Goal: Transaction & Acquisition: Download file/media

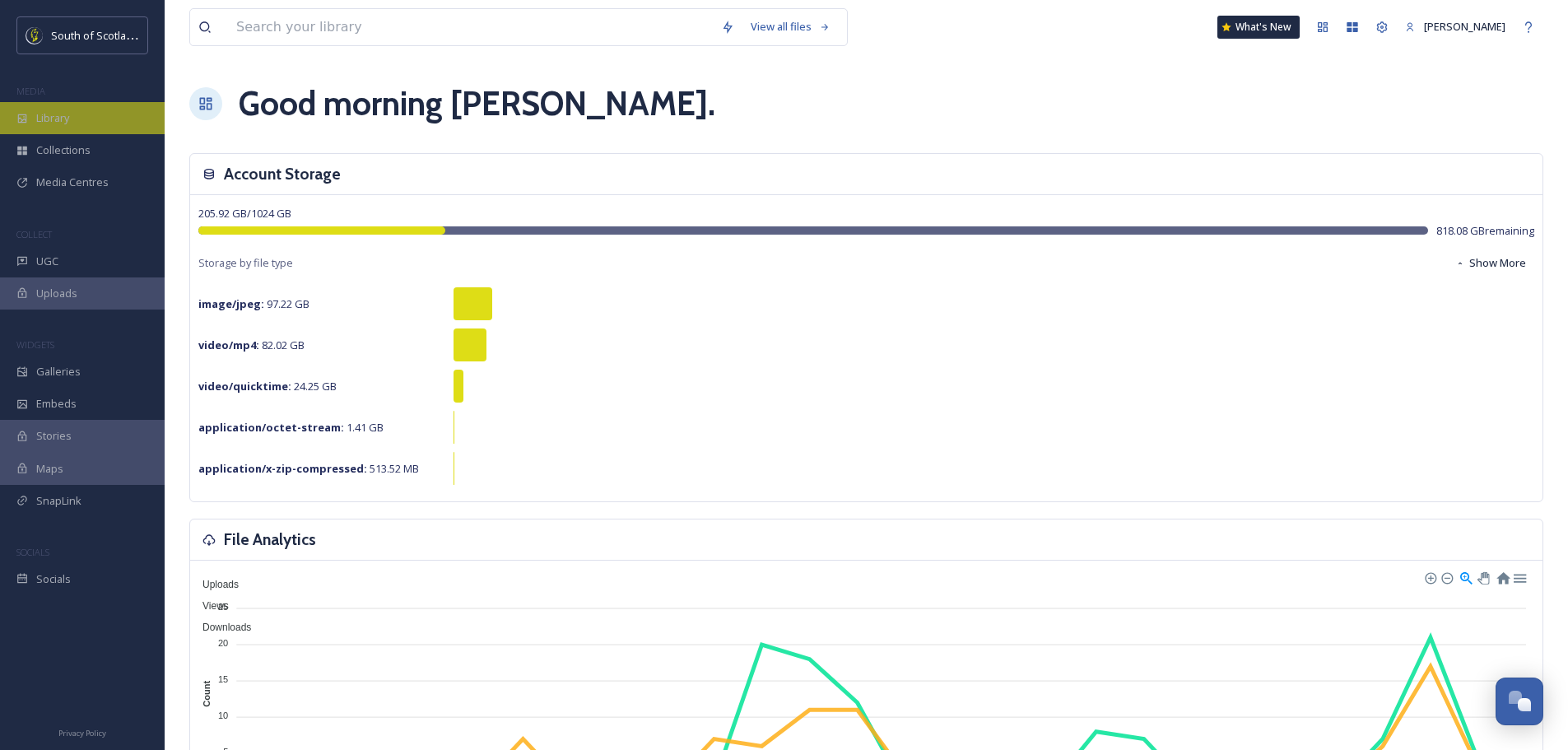
click at [89, 106] on div "Library" at bounding box center [82, 118] width 164 height 32
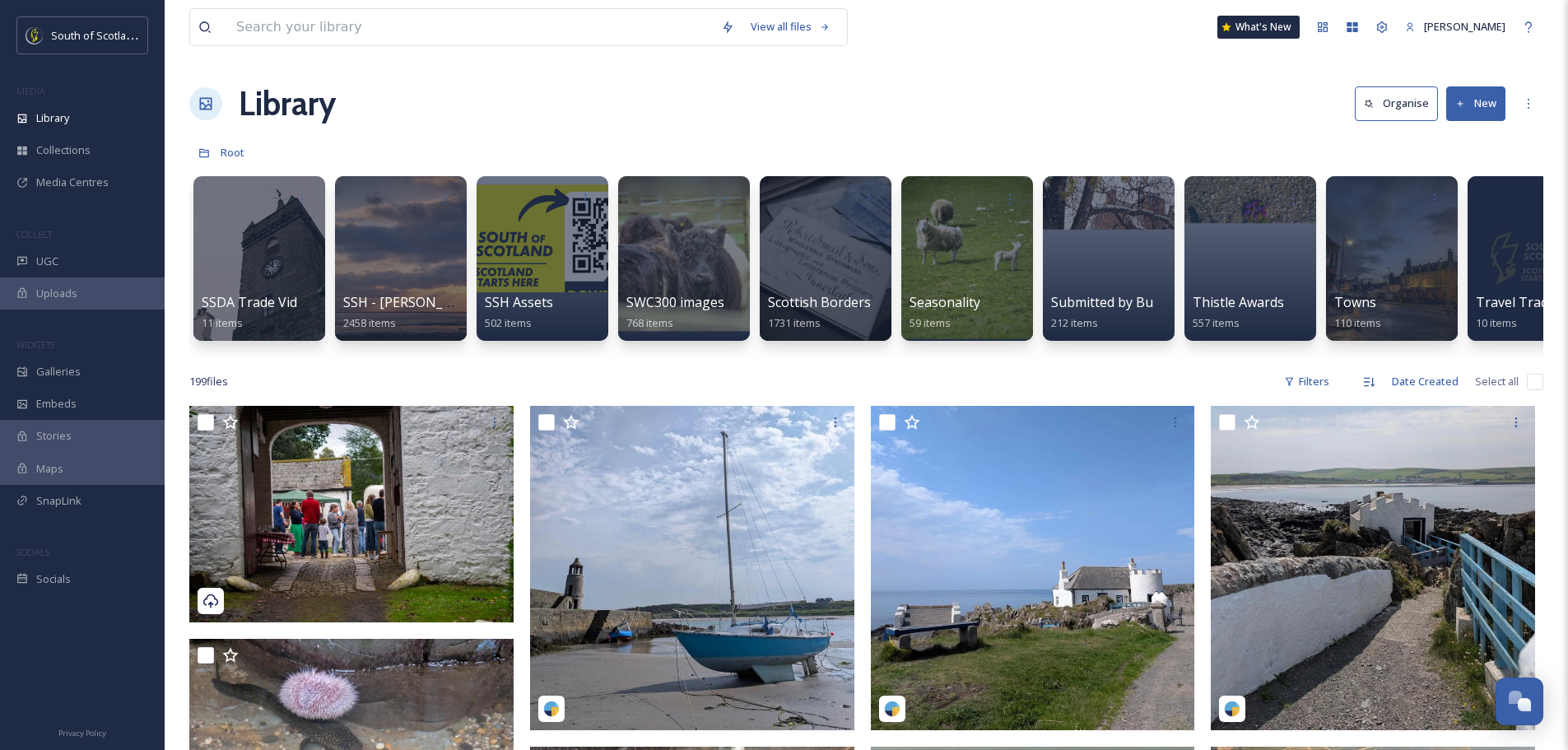
scroll to position [0, 4394]
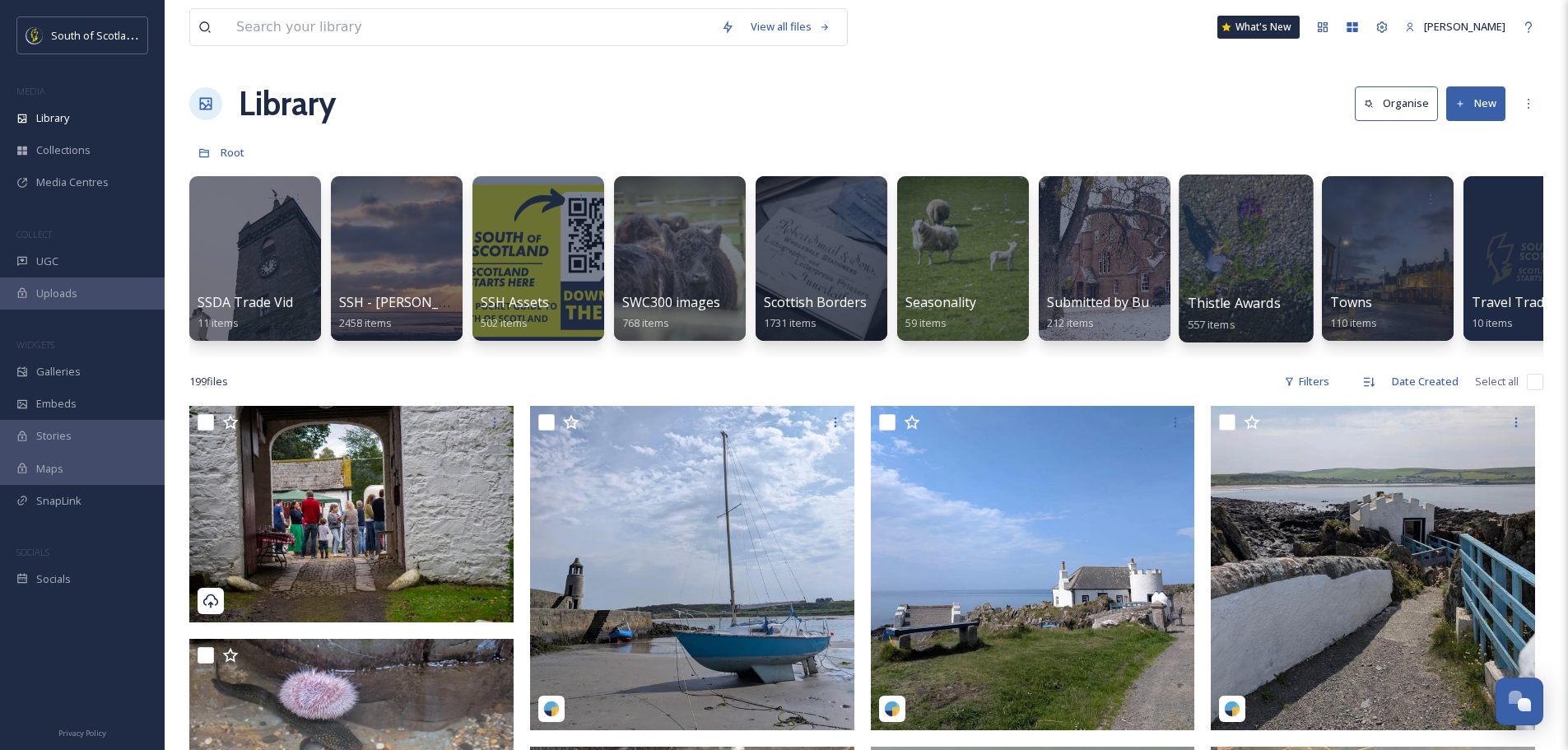
click at [1273, 260] on div at bounding box center [1246, 258] width 134 height 168
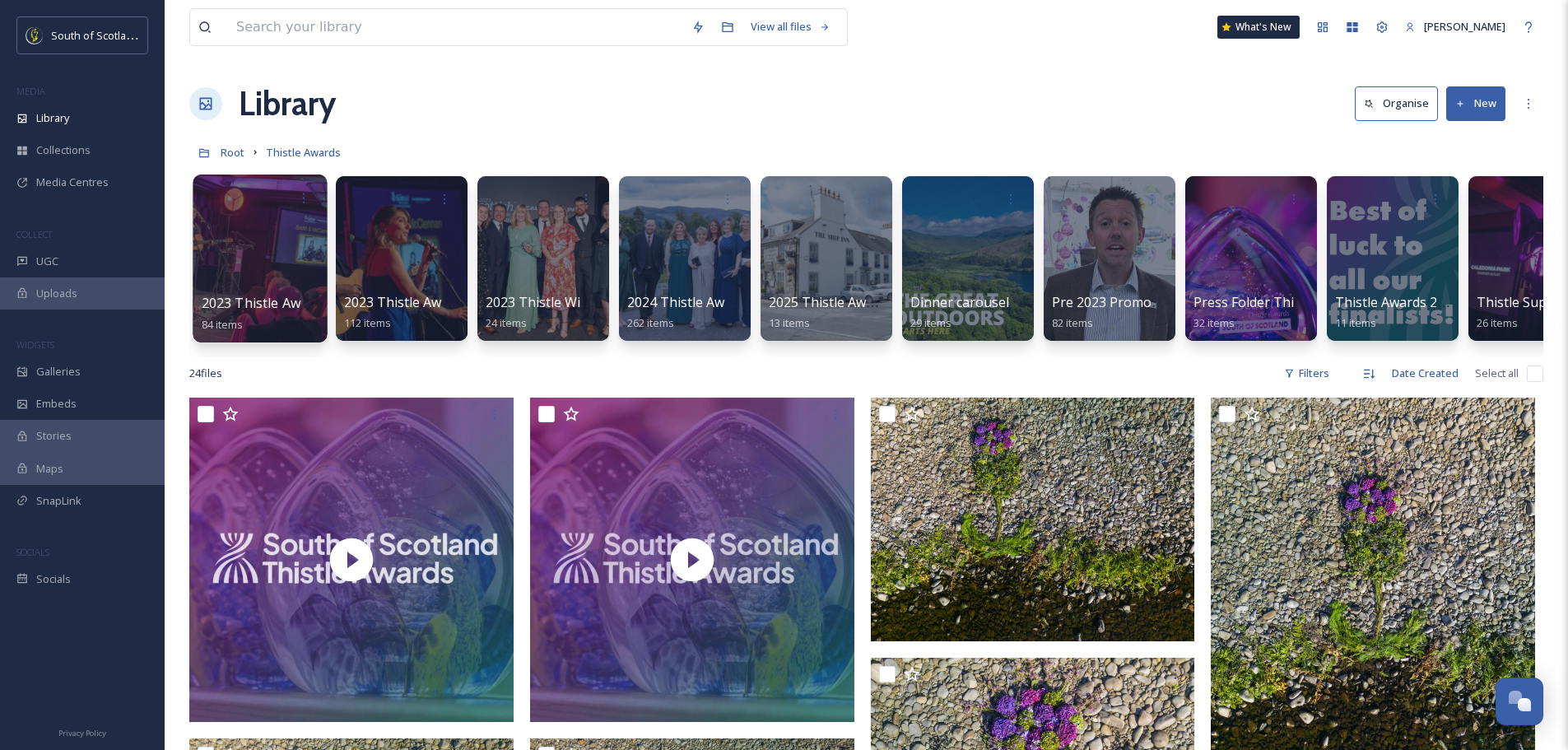
click at [275, 224] on div at bounding box center [259, 258] width 134 height 168
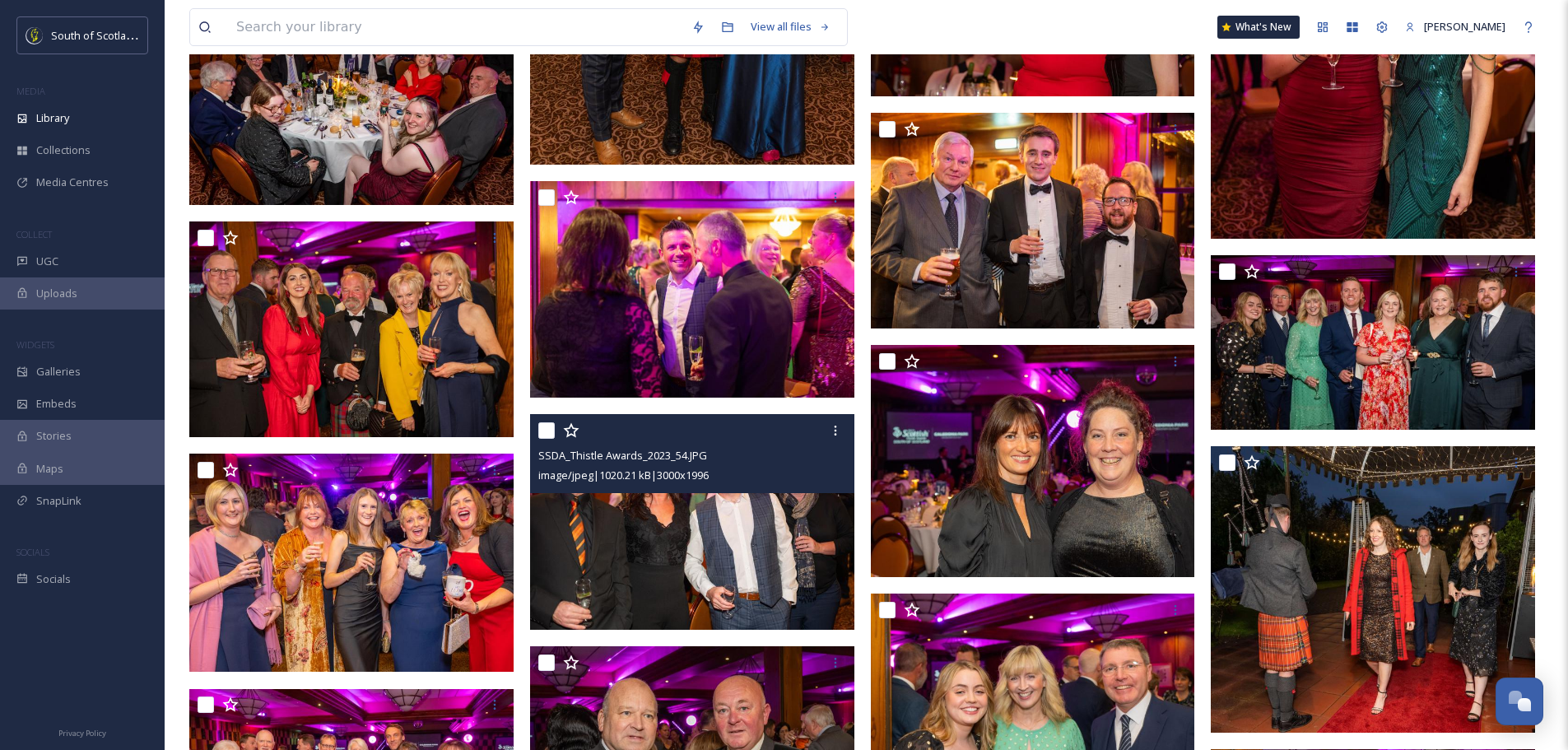
scroll to position [3210, 0]
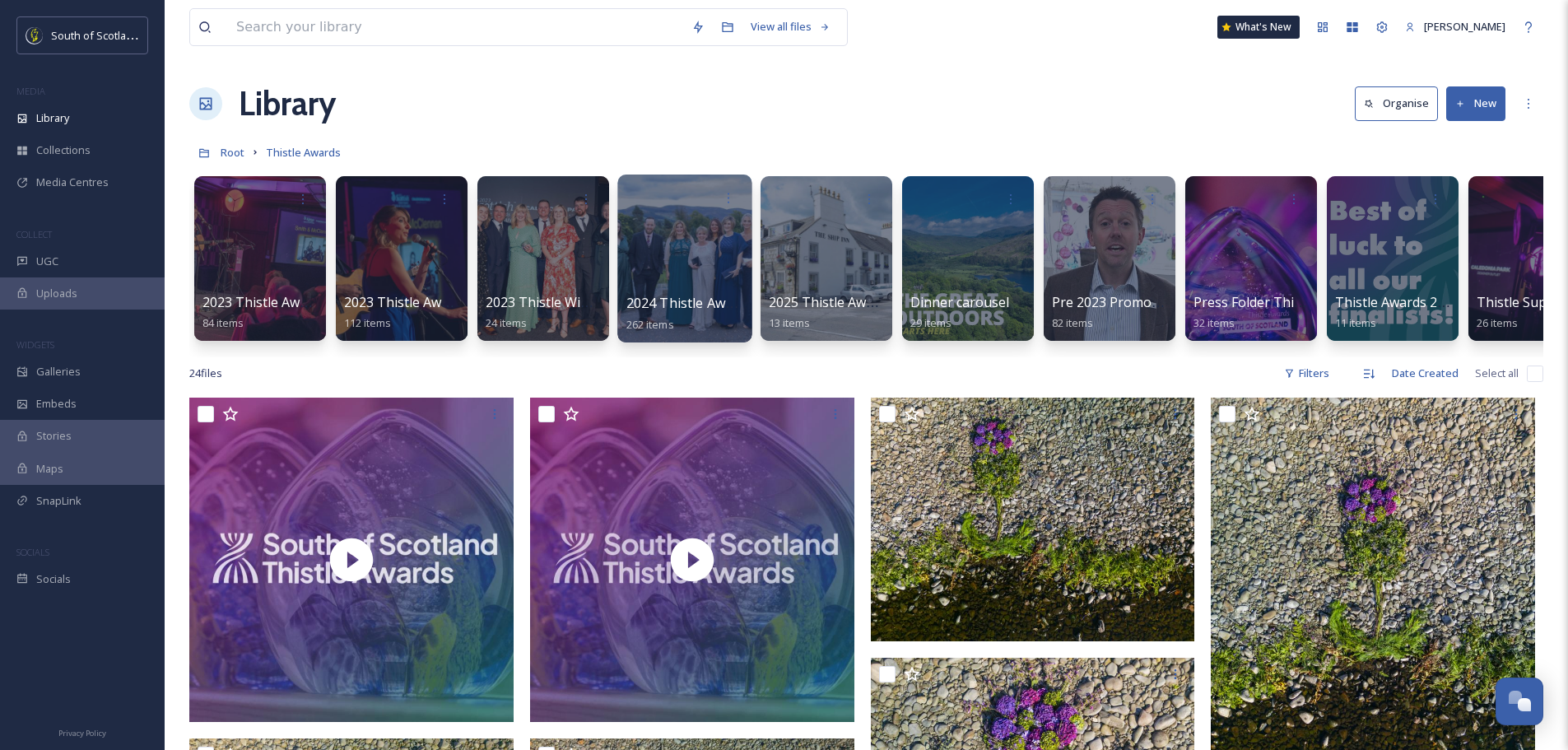
click at [674, 236] on div at bounding box center [685, 258] width 134 height 168
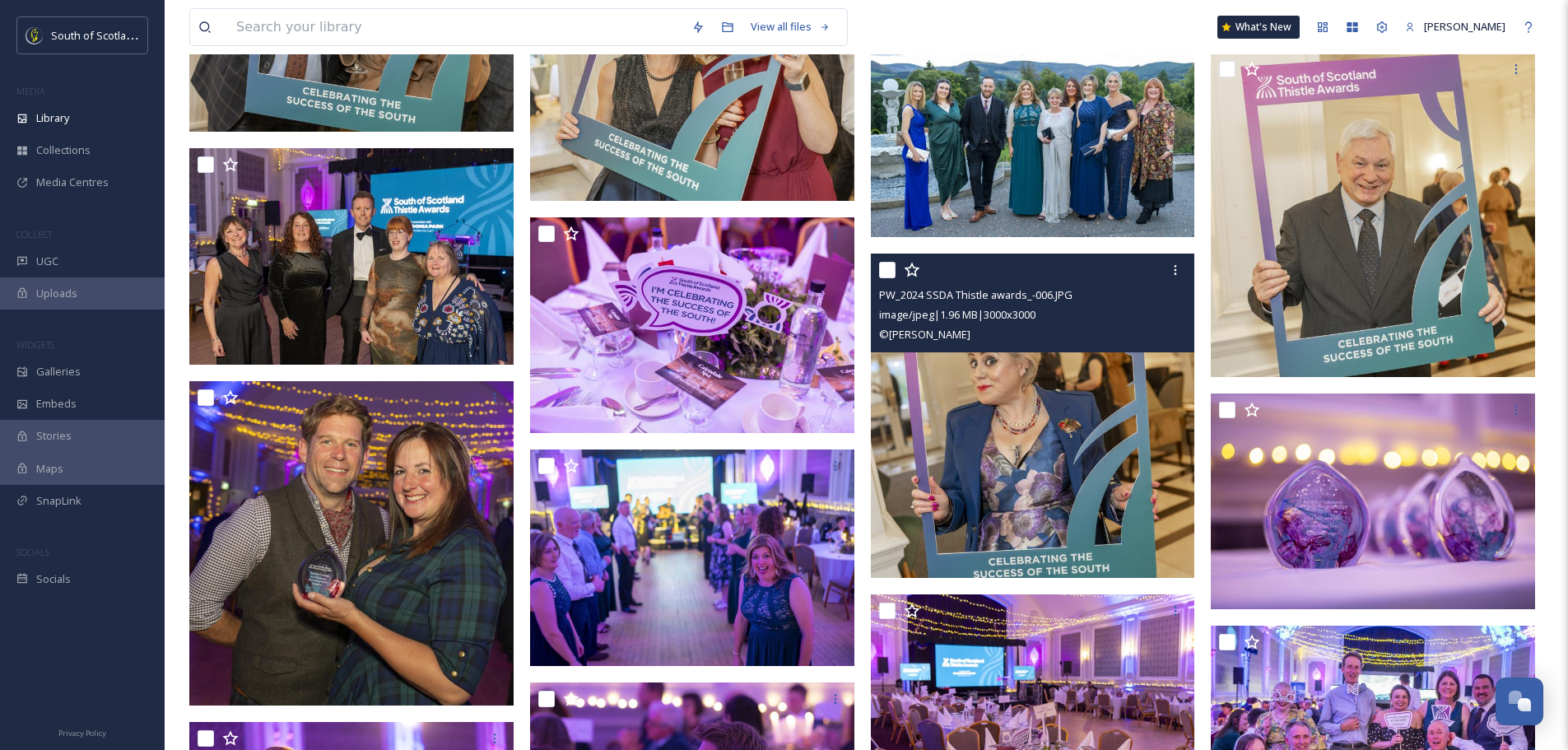
scroll to position [5103, 0]
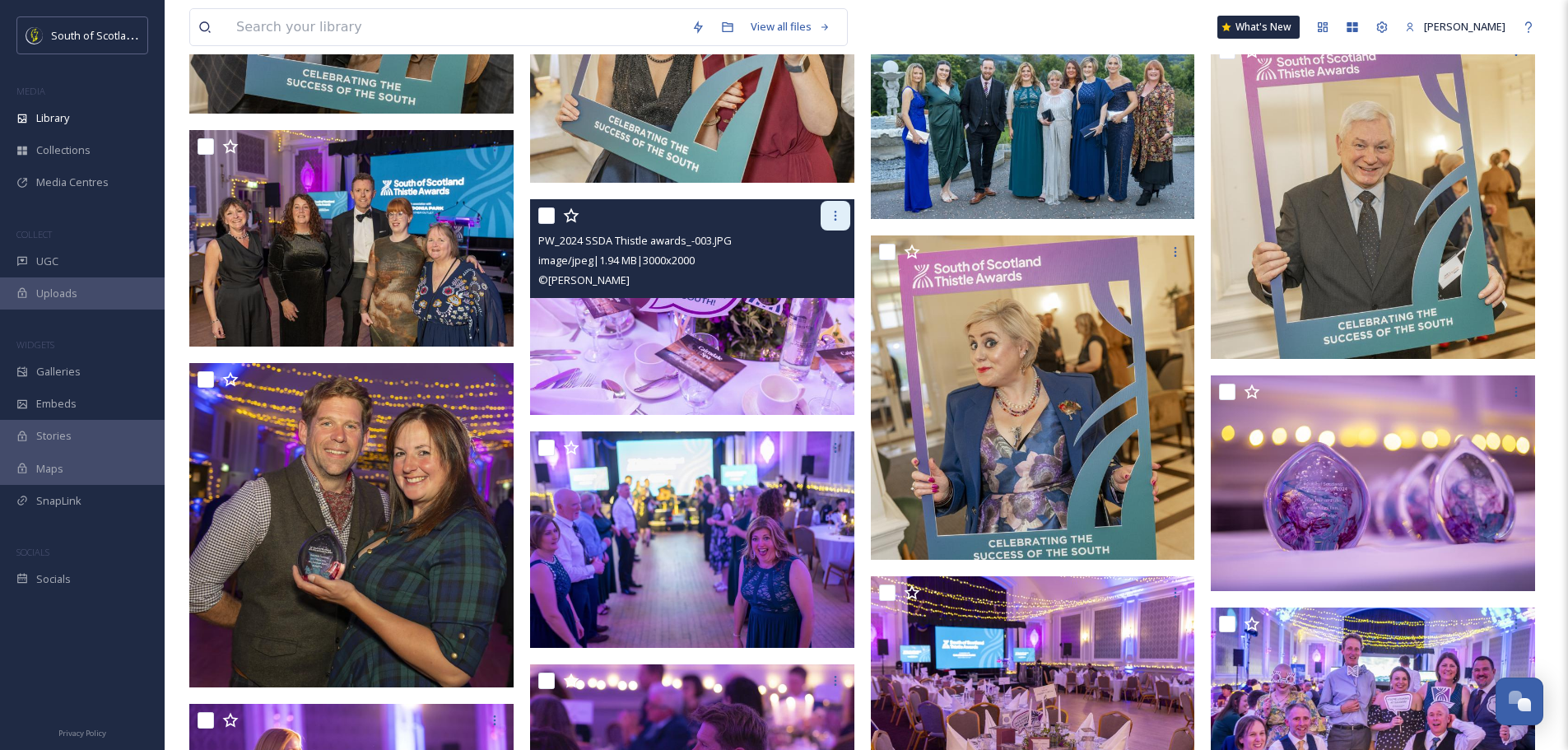
click at [832, 218] on icon at bounding box center [835, 215] width 13 height 13
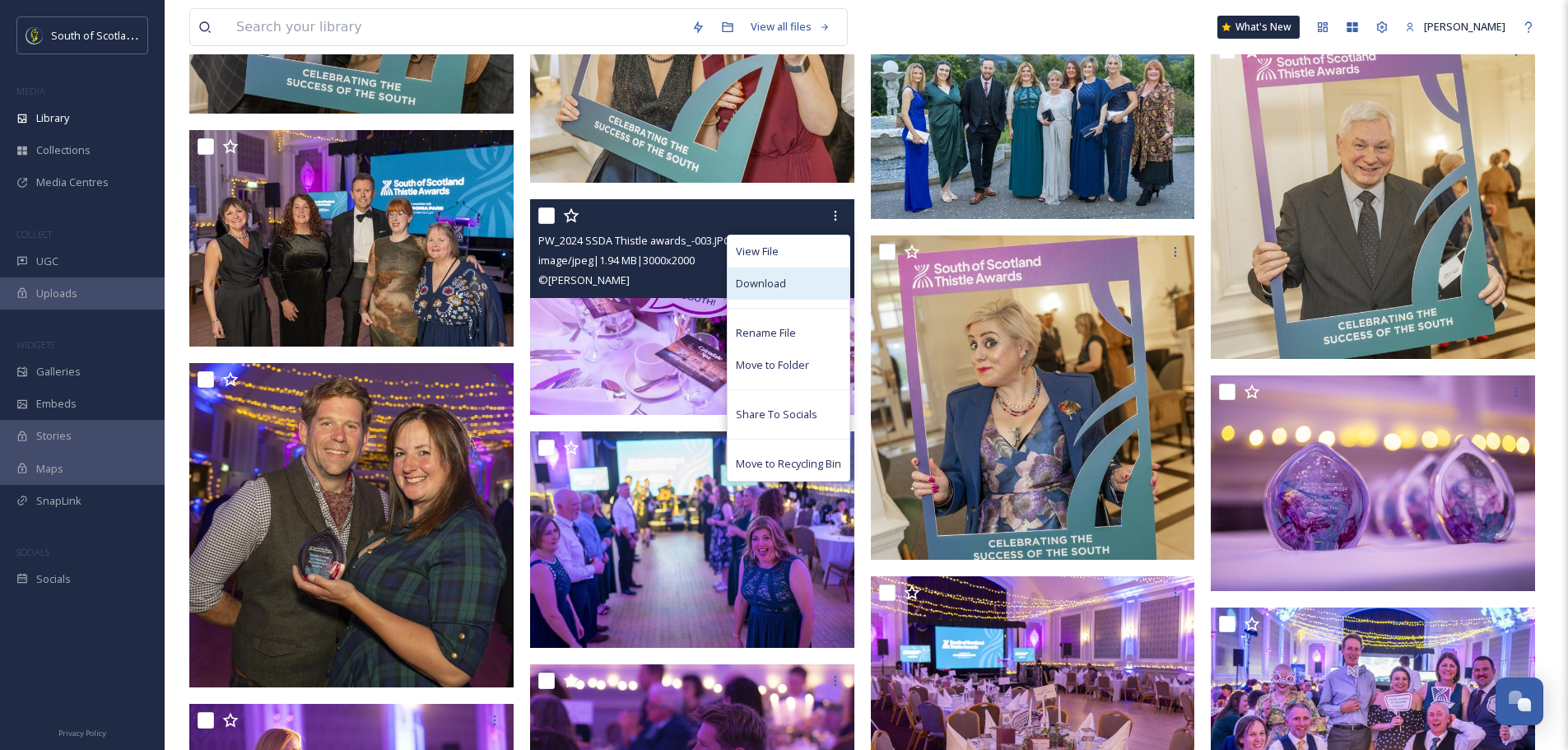
click at [796, 279] on div "Download" at bounding box center [788, 283] width 122 height 32
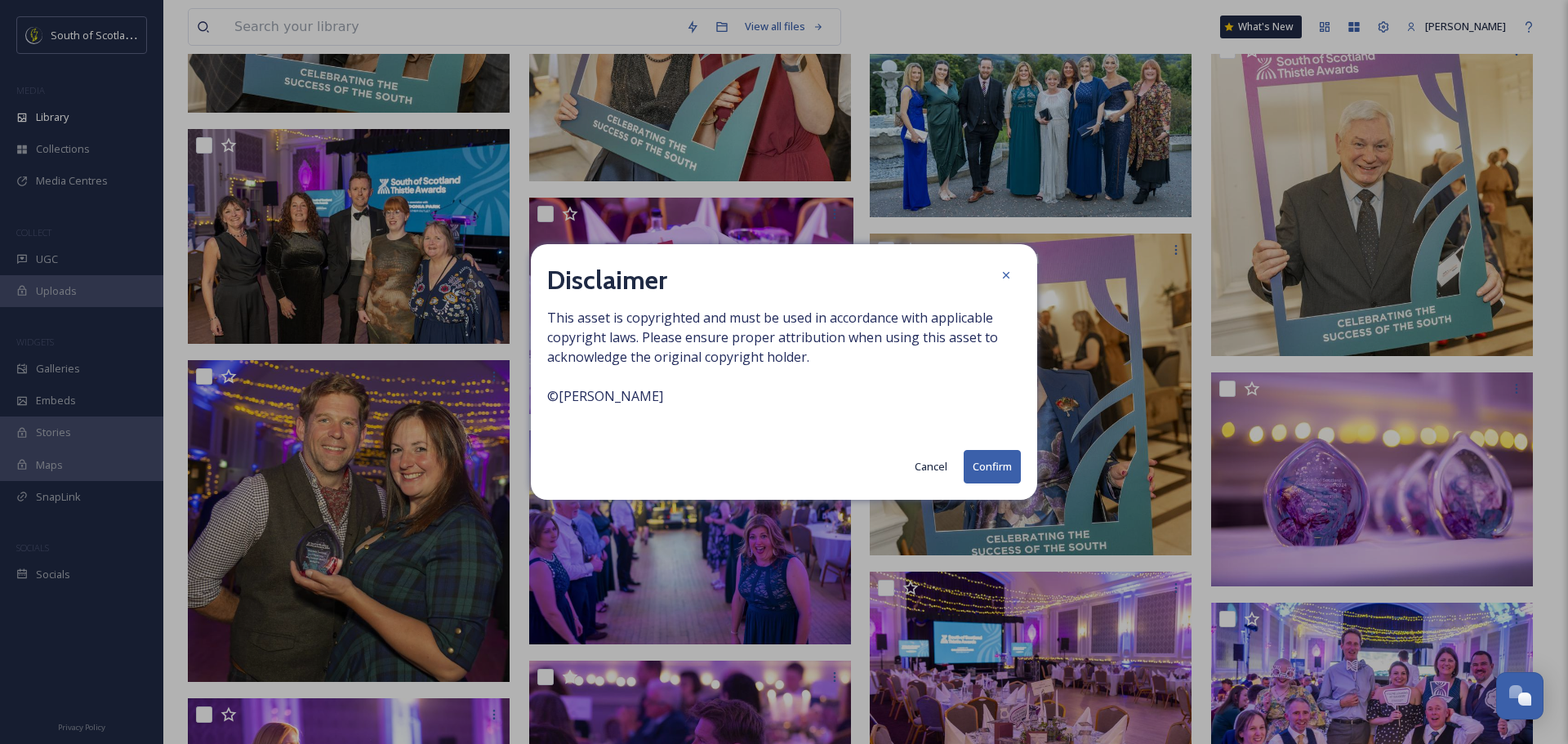
click at [969, 466] on button "Confirm" at bounding box center [992, 466] width 57 height 34
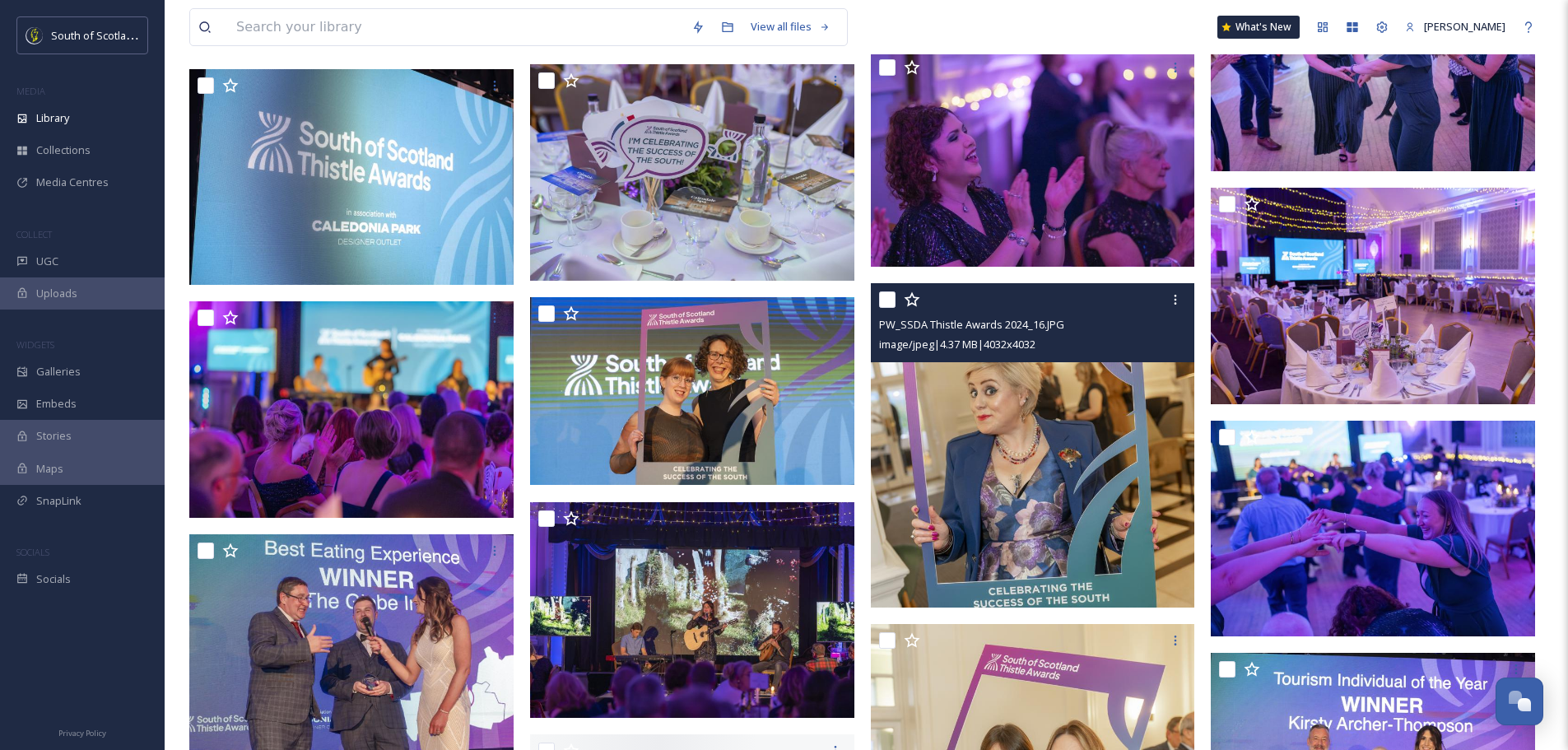
scroll to position [6914, 0]
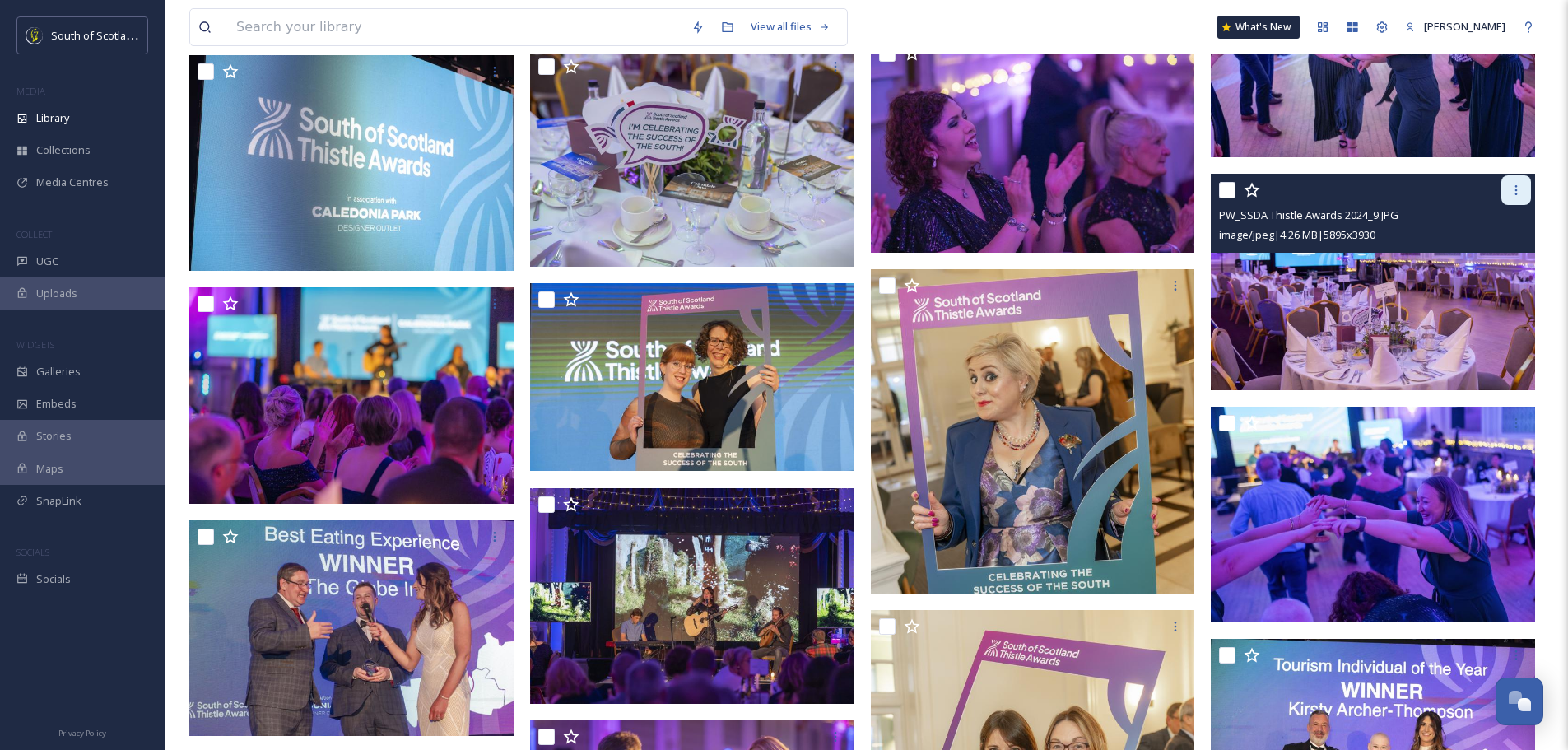
click at [1510, 192] on icon at bounding box center [1516, 190] width 13 height 13
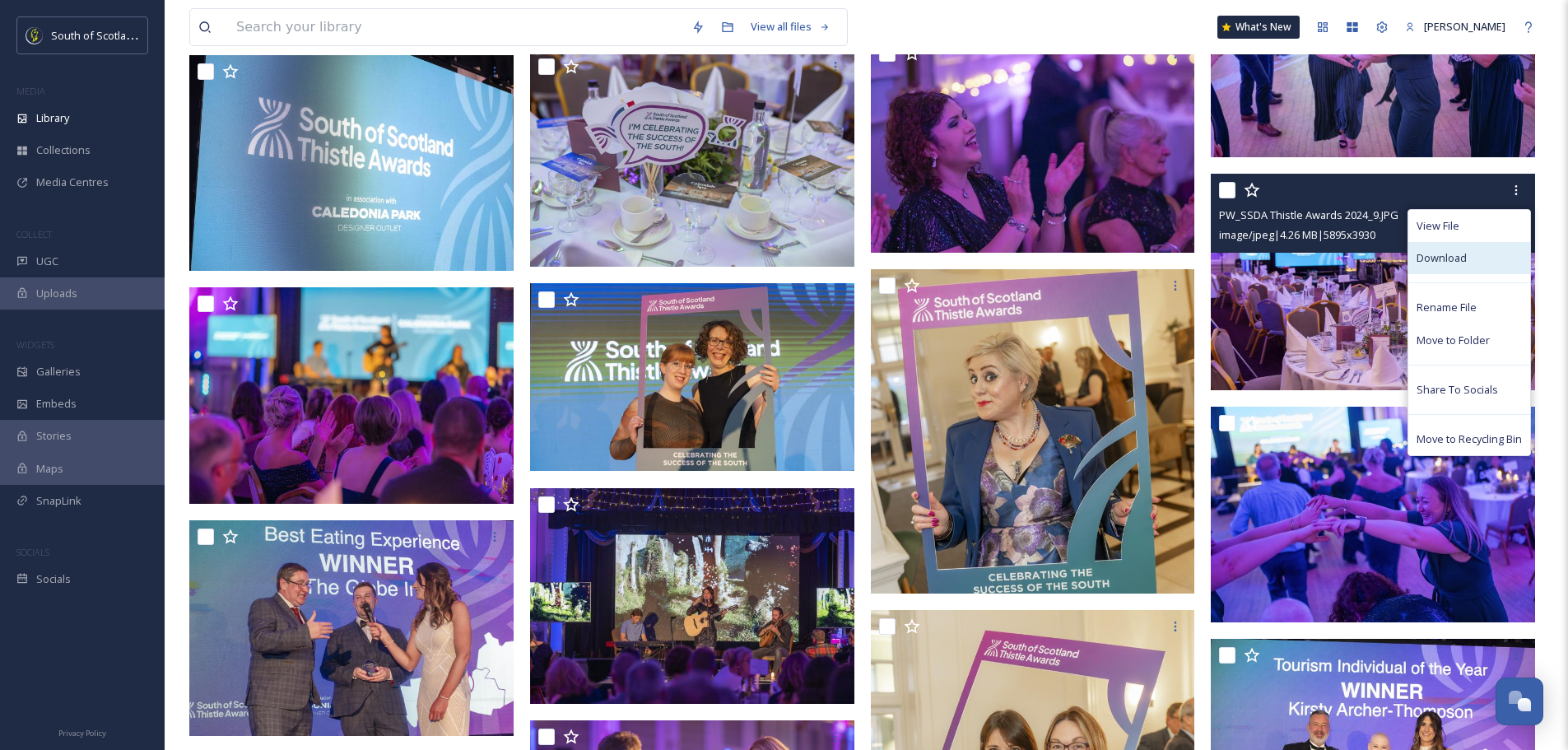
click at [1463, 258] on span "Download" at bounding box center [1442, 257] width 50 height 15
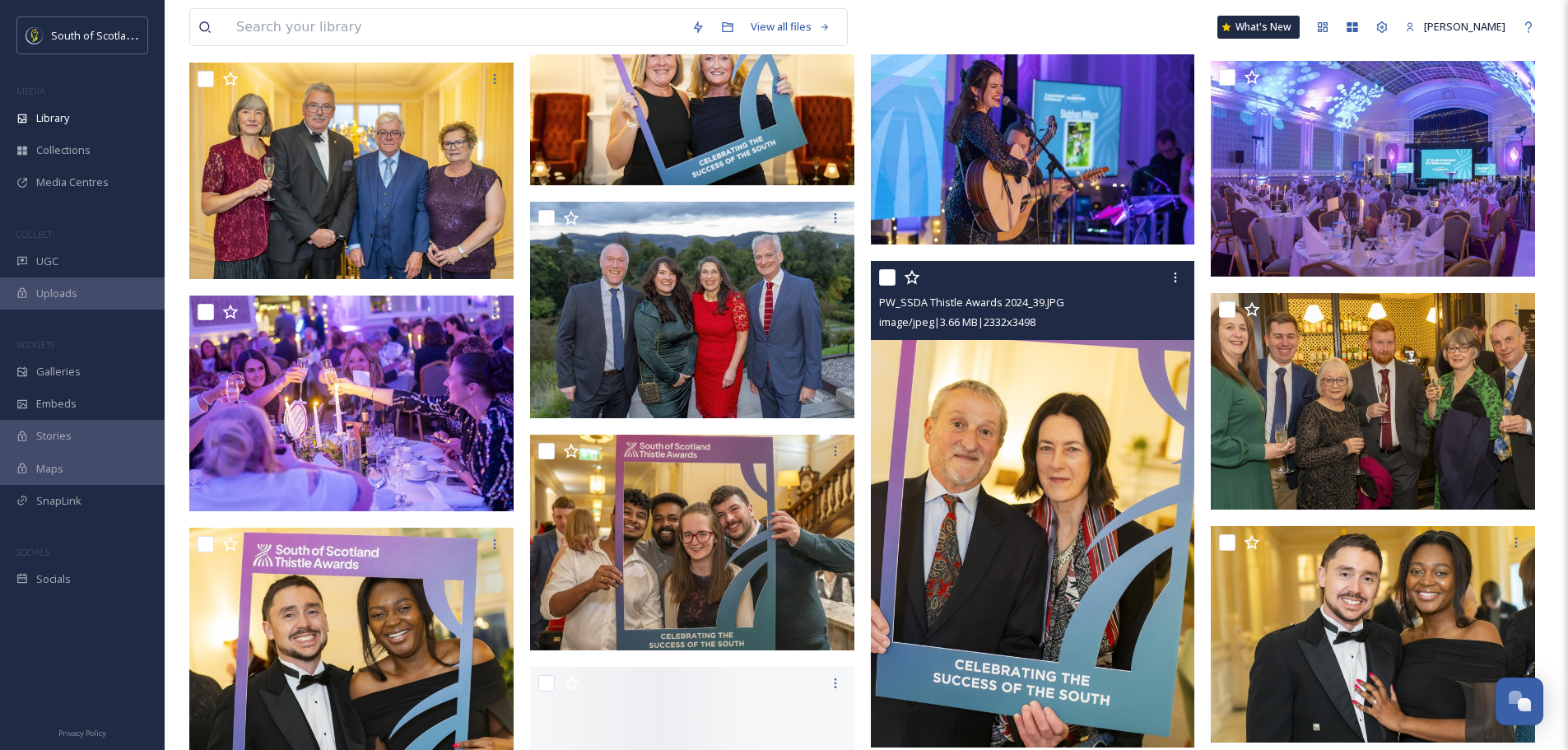
scroll to position [13829, 0]
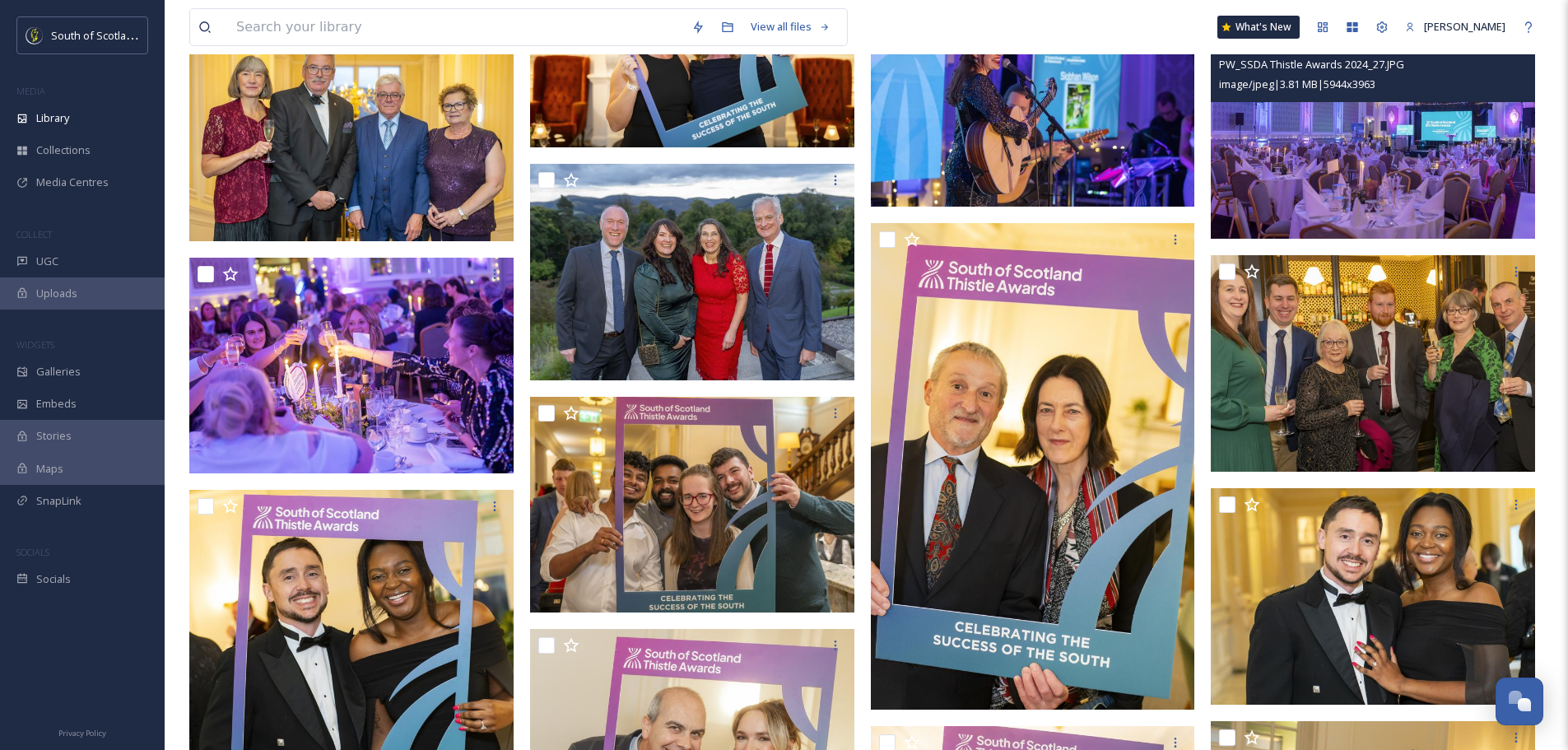
click at [1344, 202] on img at bounding box center [1373, 131] width 325 height 216
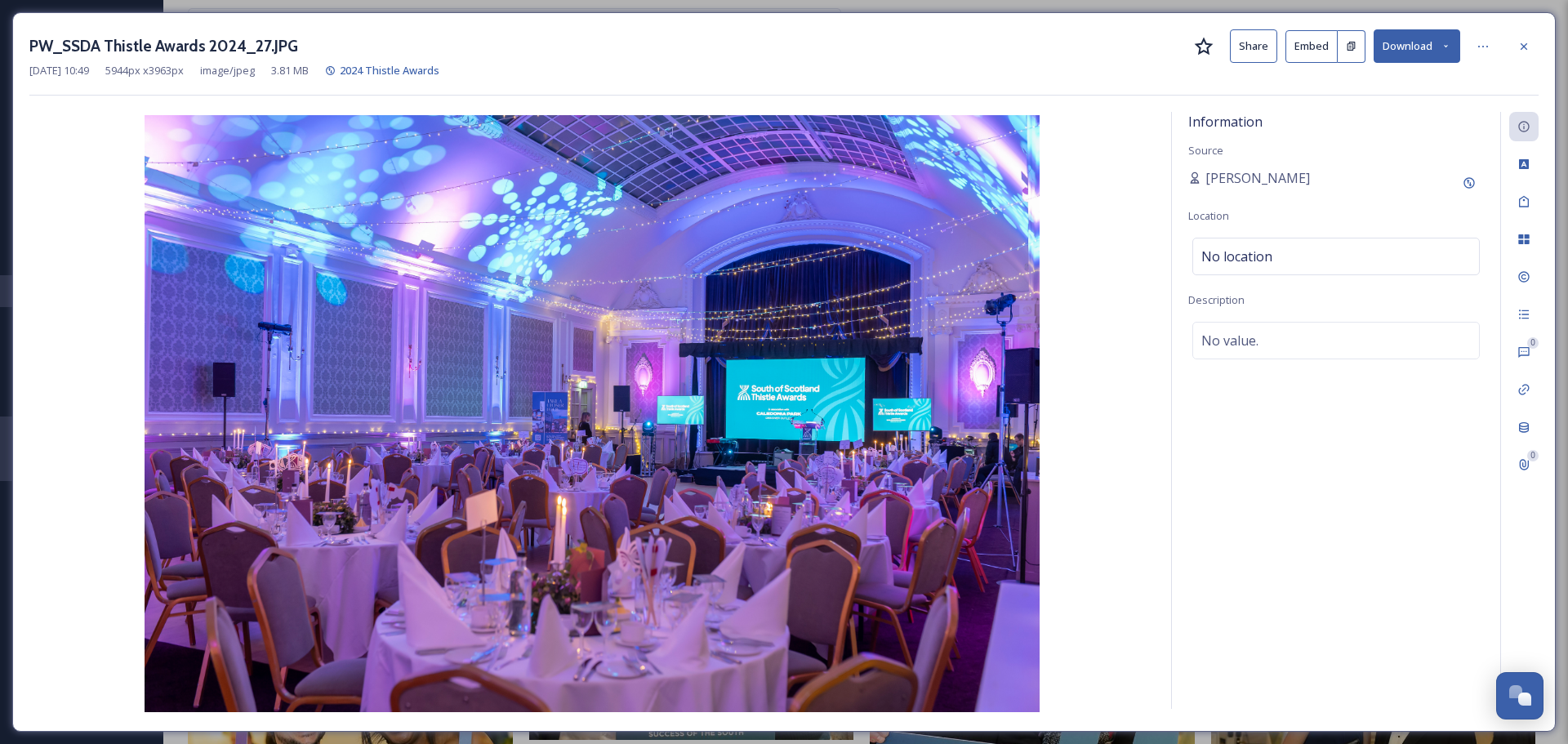
click at [1525, 40] on icon at bounding box center [1524, 46] width 13 height 13
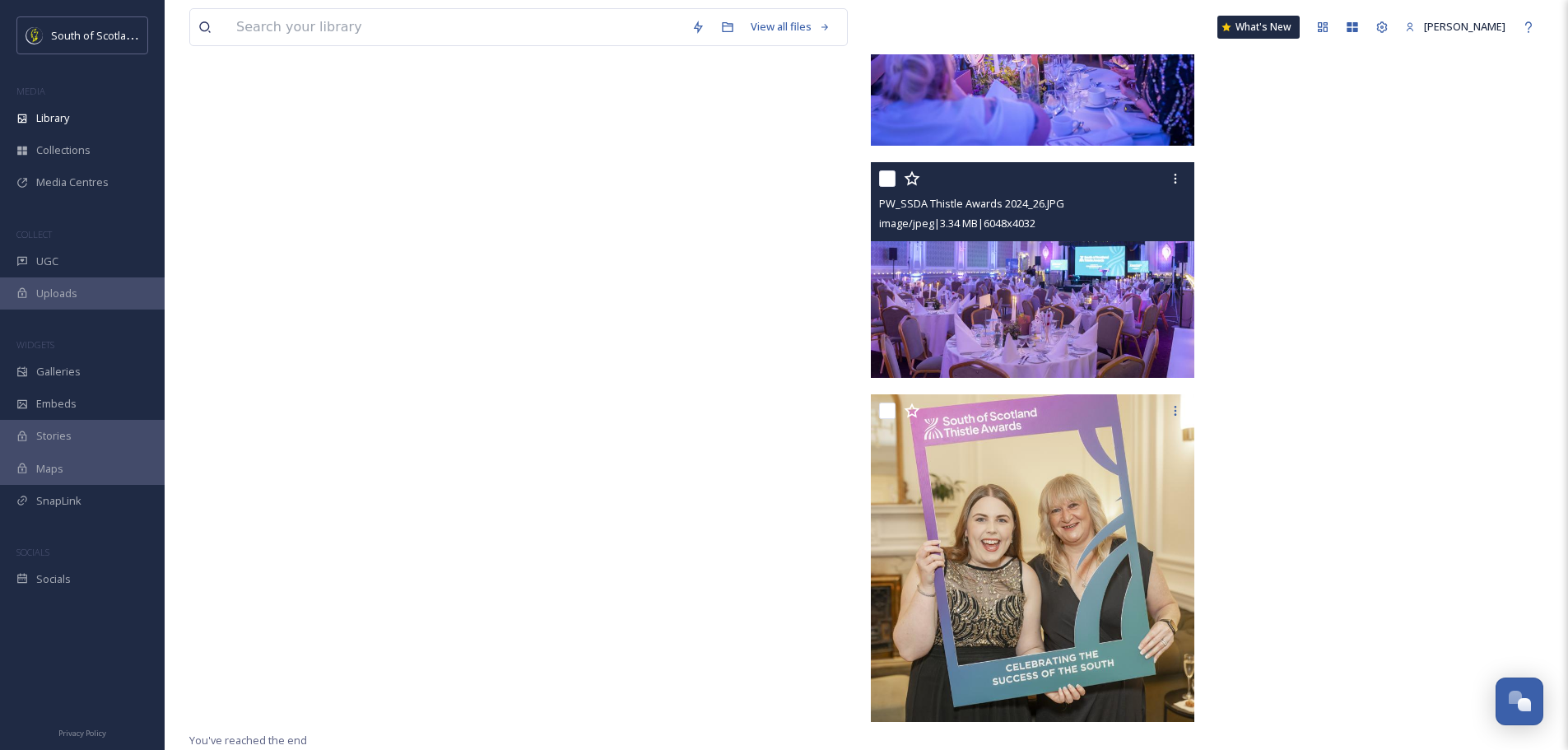
scroll to position [15325, 0]
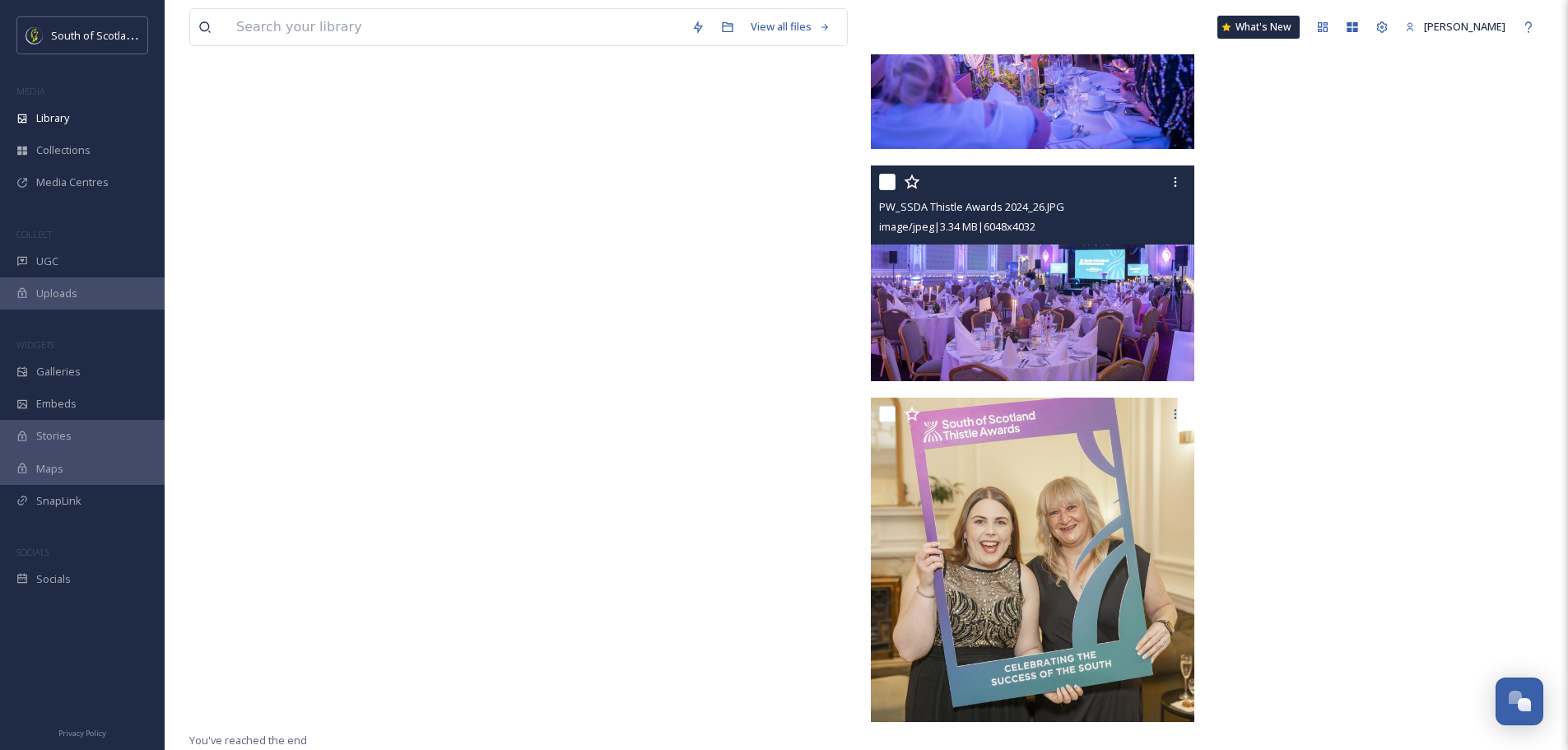
click at [1019, 338] on img at bounding box center [1033, 274] width 325 height 216
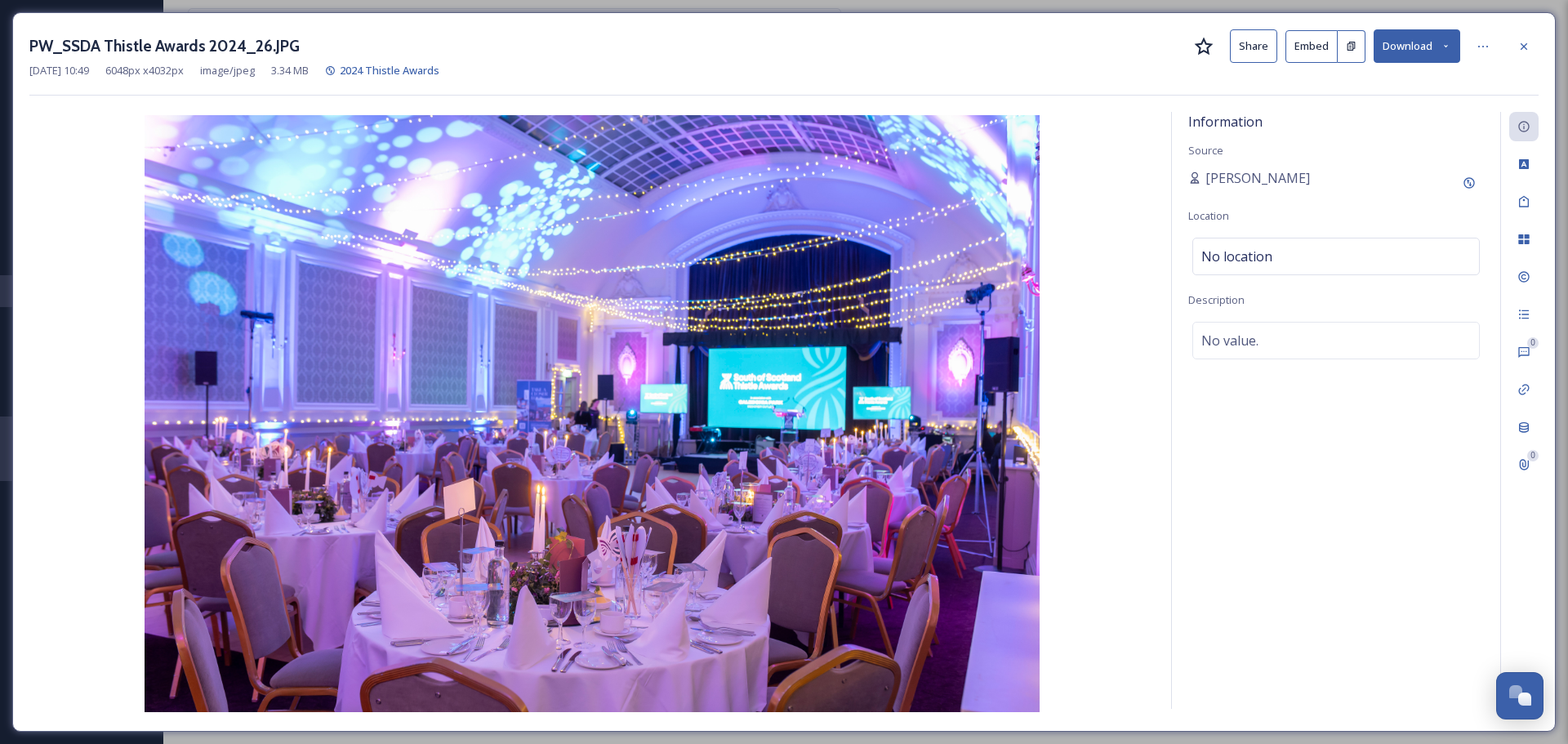
scroll to position [14988, 0]
